Goal: Task Accomplishment & Management: Check status

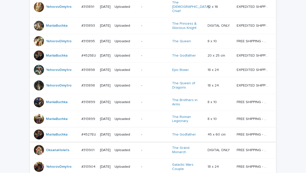
scroll to position [50, 0]
